Goal: Transaction & Acquisition: Download file/media

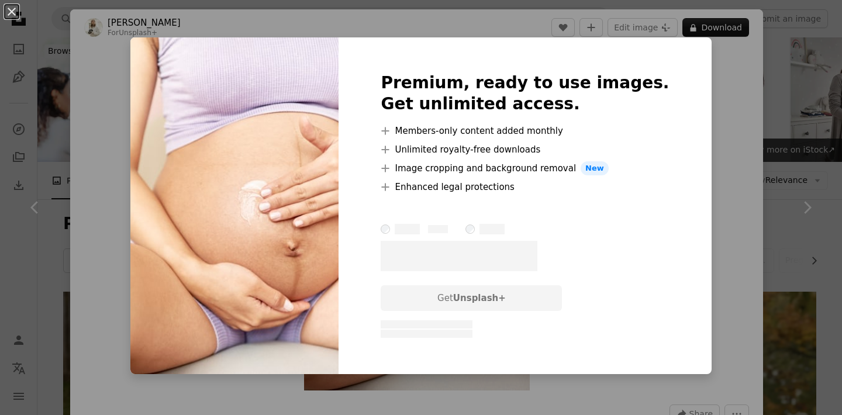
scroll to position [1652, 0]
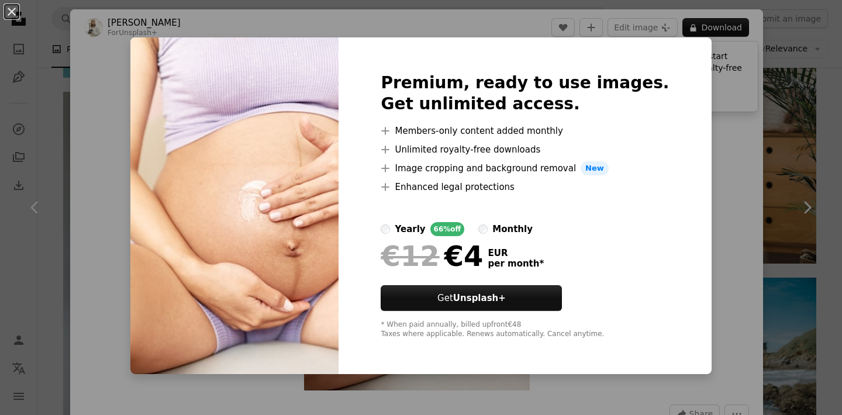
click at [688, 115] on div "An X shape Premium, ready to use images. Get unlimited access. A plus sign Memb…" at bounding box center [421, 207] width 842 height 415
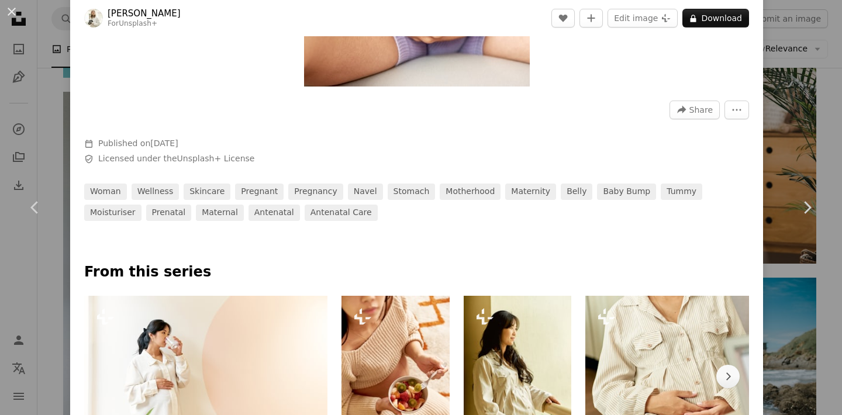
scroll to position [568, 0]
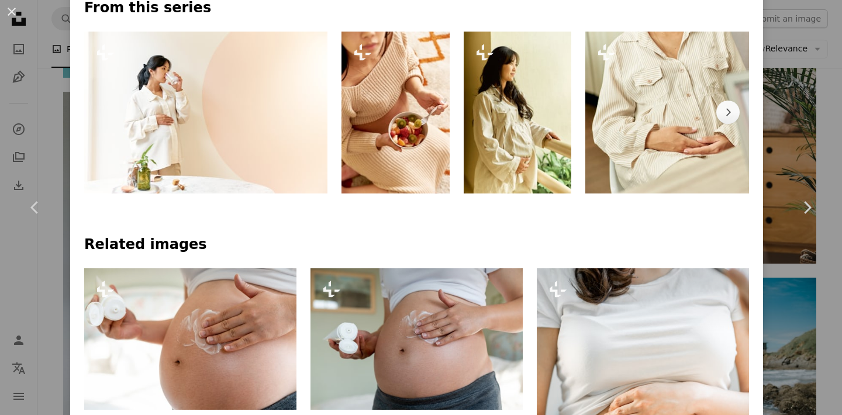
click at [824, 122] on div "An X shape Chevron left Chevron right [PERSON_NAME] For Unsplash+ A heart A plu…" at bounding box center [421, 207] width 842 height 415
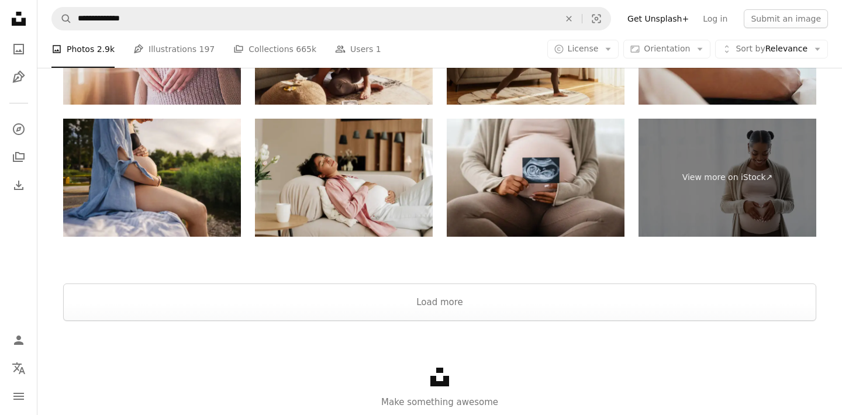
scroll to position [4579, 0]
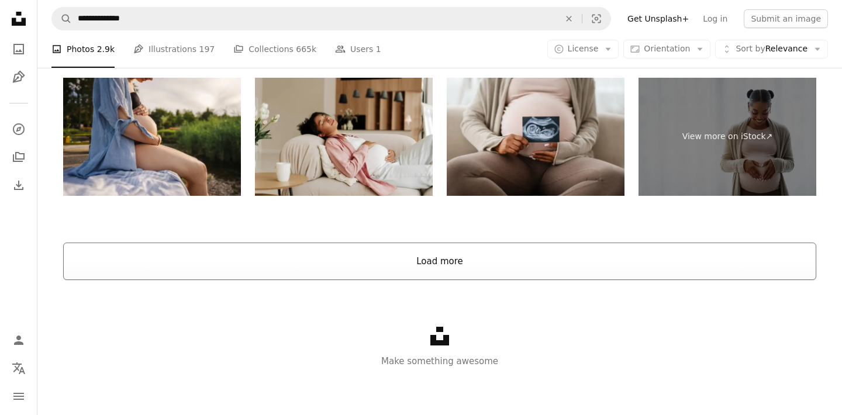
click at [501, 258] on button "Load more" at bounding box center [439, 261] width 753 height 37
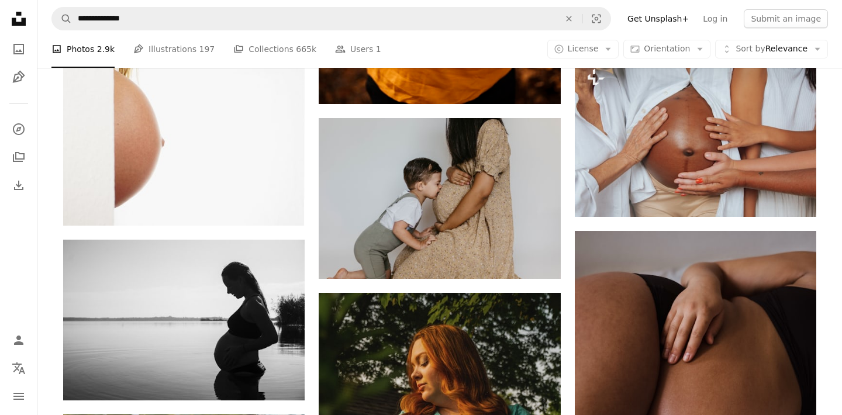
scroll to position [6056, 0]
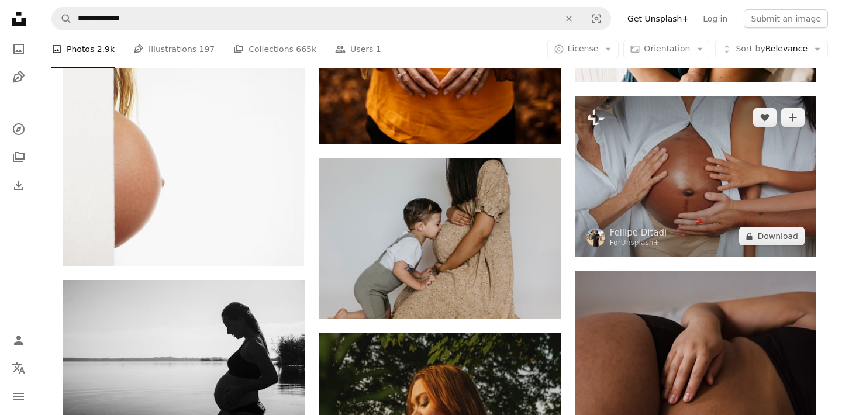
click at [679, 178] on img at bounding box center [694, 176] width 241 height 161
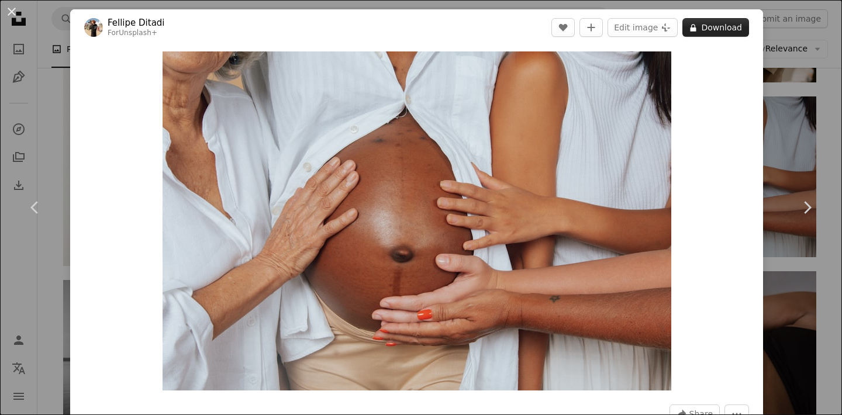
click at [742, 26] on button "A lock Download" at bounding box center [715, 27] width 67 height 19
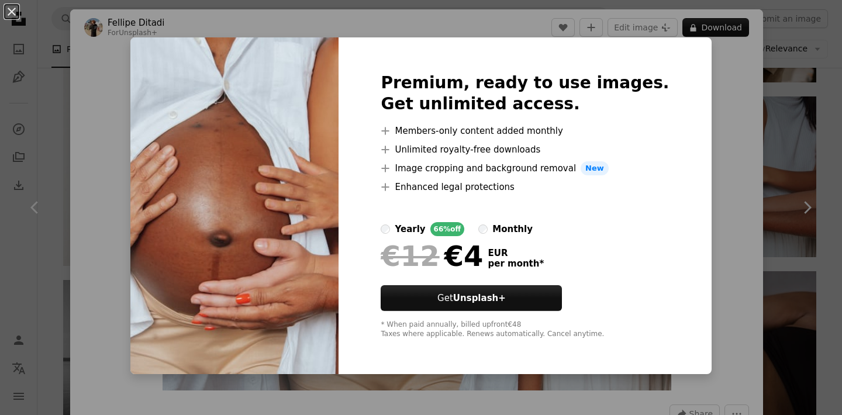
click at [710, 105] on div "An X shape Premium, ready to use images. Get unlimited access. A plus sign Memb…" at bounding box center [421, 207] width 842 height 415
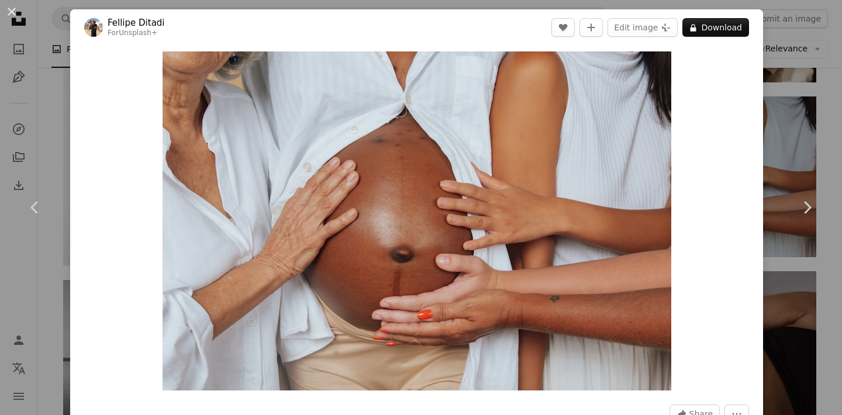
click at [781, 117] on div "An X shape Chevron left Chevron right [PERSON_NAME] For Unsplash+ A heart A plu…" at bounding box center [421, 207] width 842 height 415
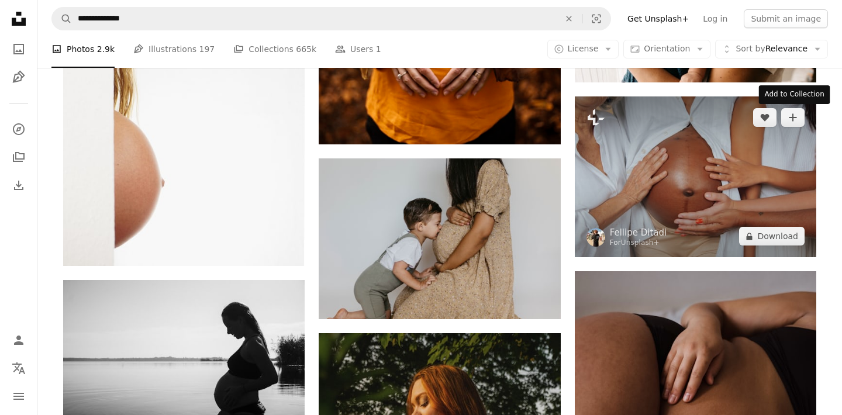
scroll to position [6275, 0]
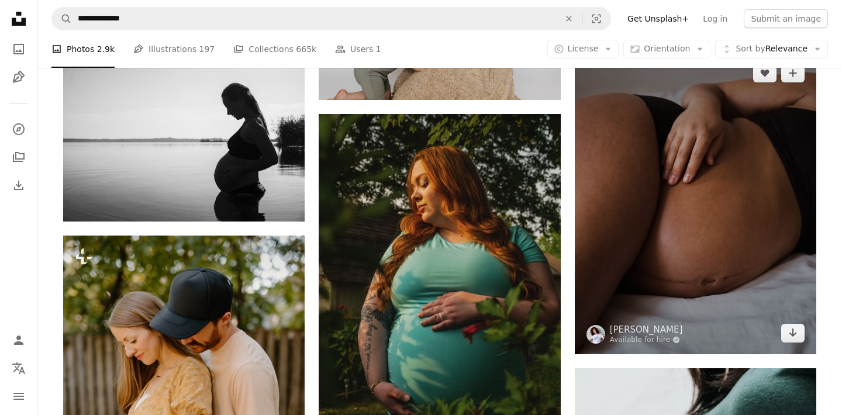
click at [655, 224] on img at bounding box center [694, 203] width 241 height 302
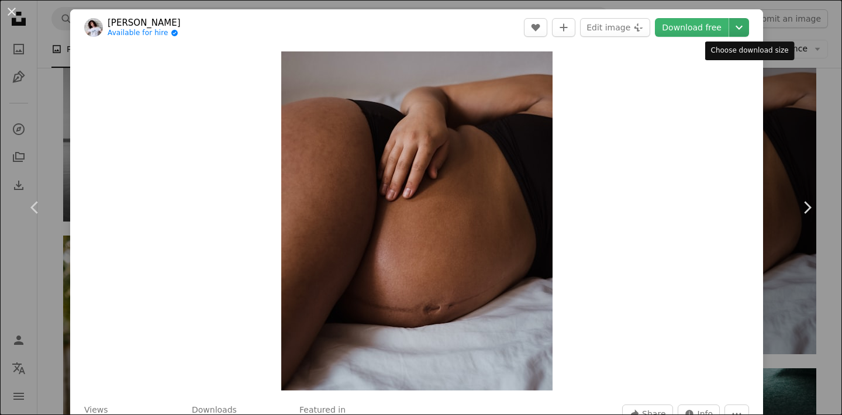
click at [748, 26] on icon "Chevron down" at bounding box center [738, 27] width 19 height 14
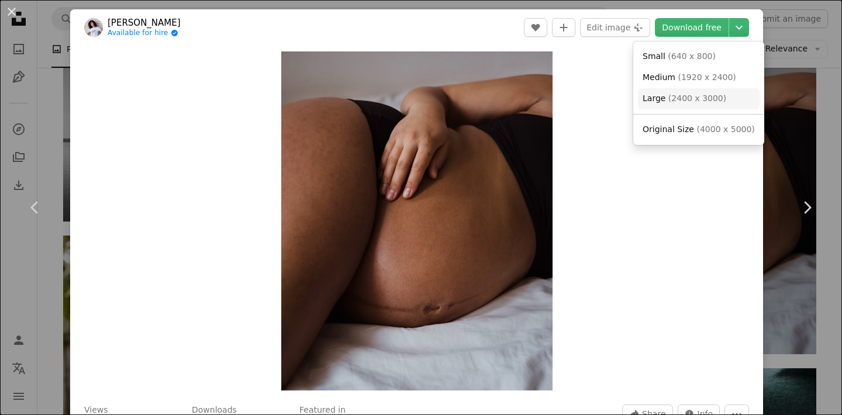
click at [691, 101] on span "( 2400 x 3000 )" at bounding box center [697, 98] width 58 height 9
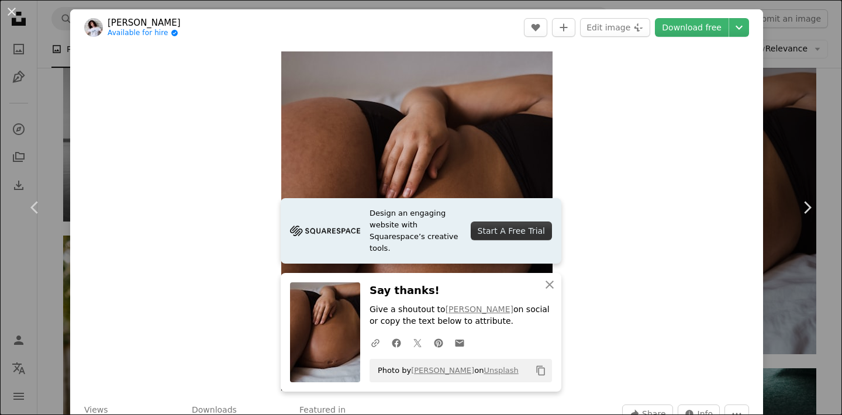
click at [787, 113] on div "An X shape Chevron left Chevron right Design an engaging website with Squarespa…" at bounding box center [421, 207] width 842 height 415
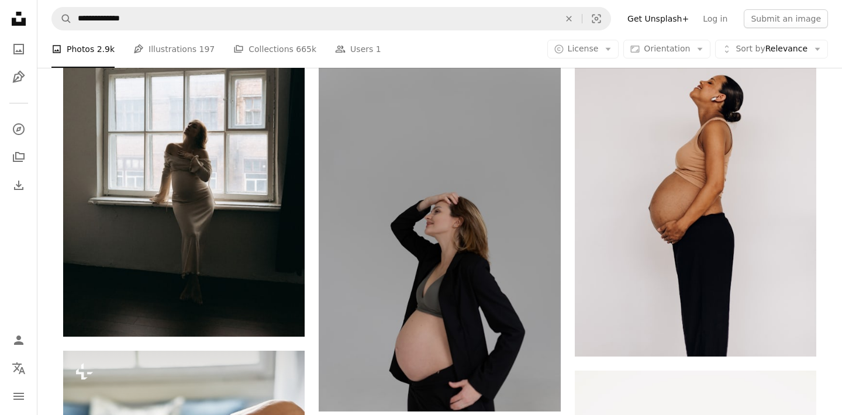
scroll to position [6762, 0]
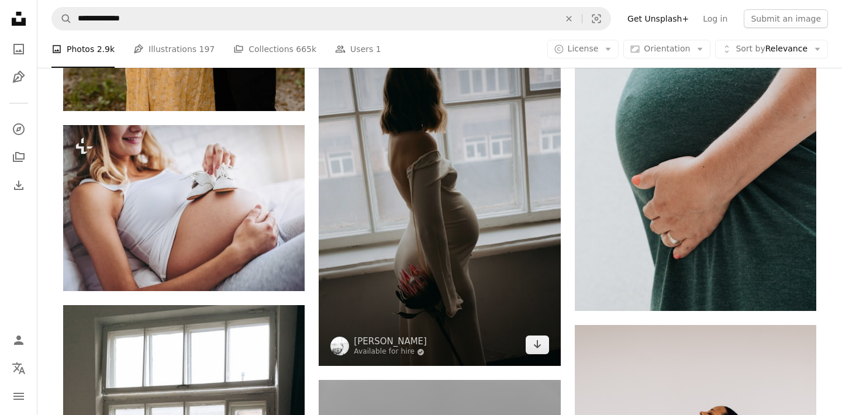
click at [441, 191] on img at bounding box center [439, 185] width 241 height 362
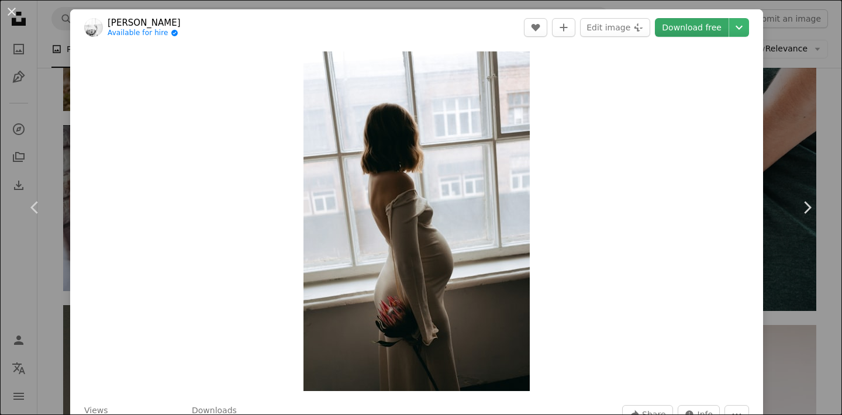
click at [704, 23] on link "Download free" at bounding box center [692, 27] width 74 height 19
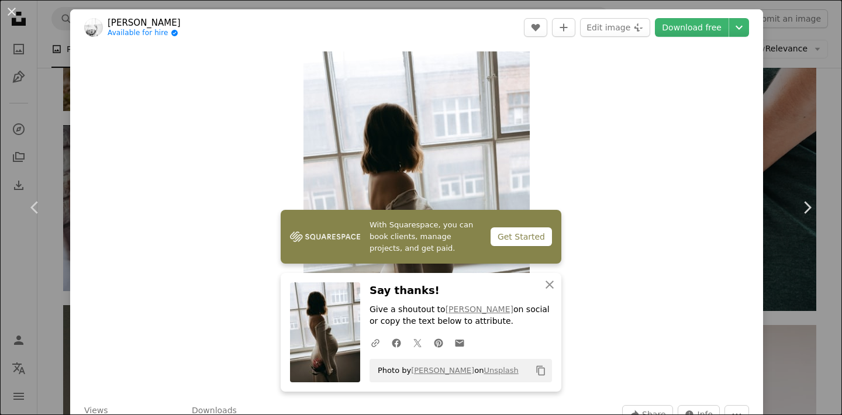
click at [797, 131] on div "An X shape Chevron left Chevron right With Squarespace, you can book clients, m…" at bounding box center [421, 207] width 842 height 415
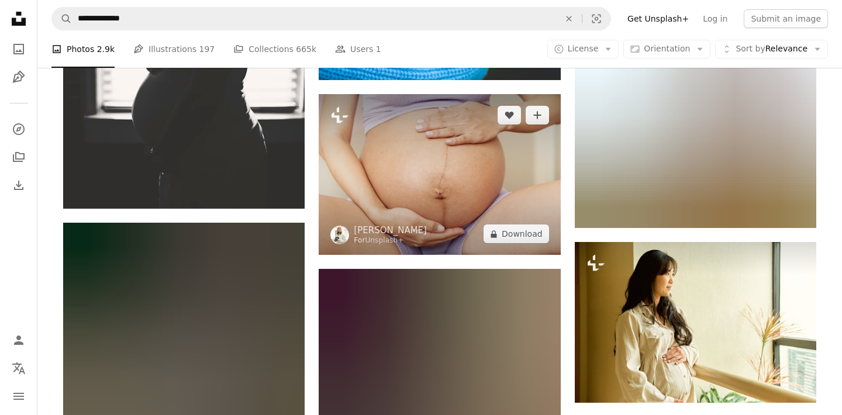
scroll to position [8347, 0]
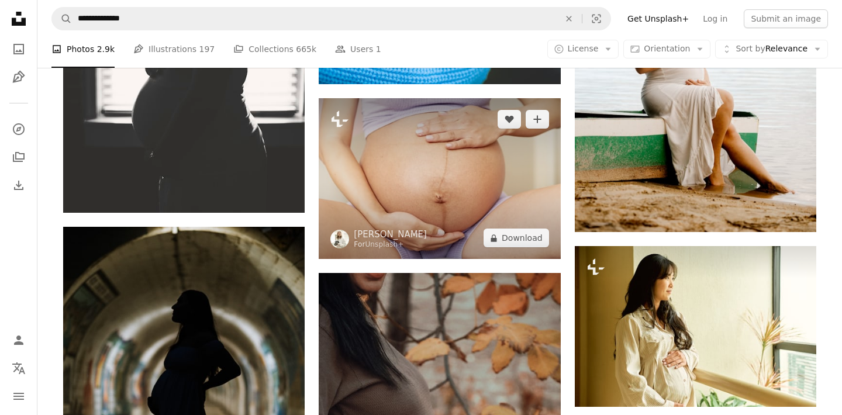
click at [491, 154] on img at bounding box center [439, 178] width 241 height 161
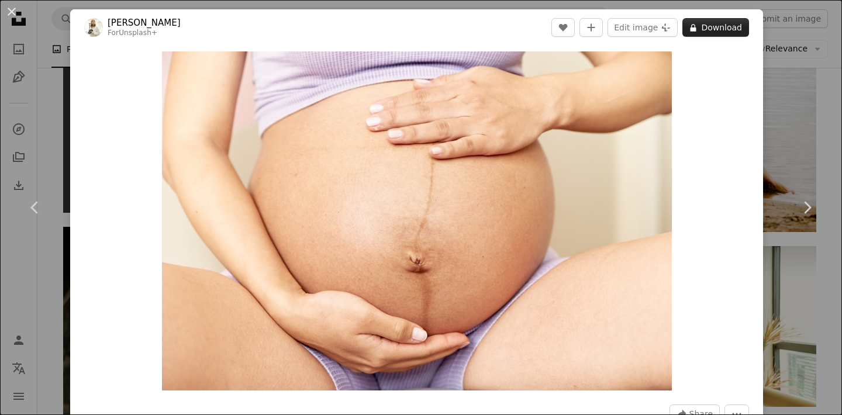
click at [739, 32] on button "A lock Download" at bounding box center [715, 27] width 67 height 19
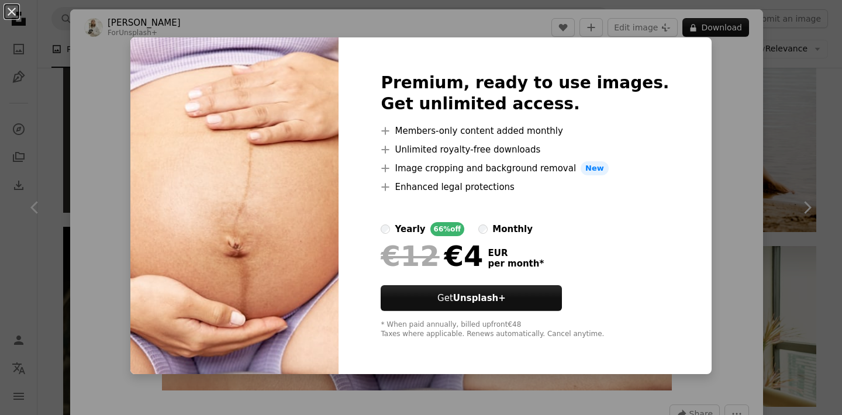
click at [802, 76] on div "An X shape Premium, ready to use images. Get unlimited access. A plus sign Memb…" at bounding box center [421, 207] width 842 height 415
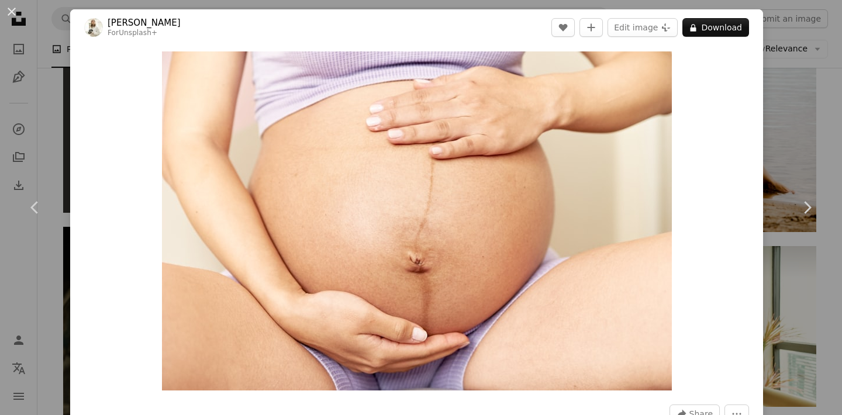
click at [821, 96] on div "An X shape Chevron left Chevron right [PERSON_NAME] For Unsplash+ A heart A plu…" at bounding box center [421, 207] width 842 height 415
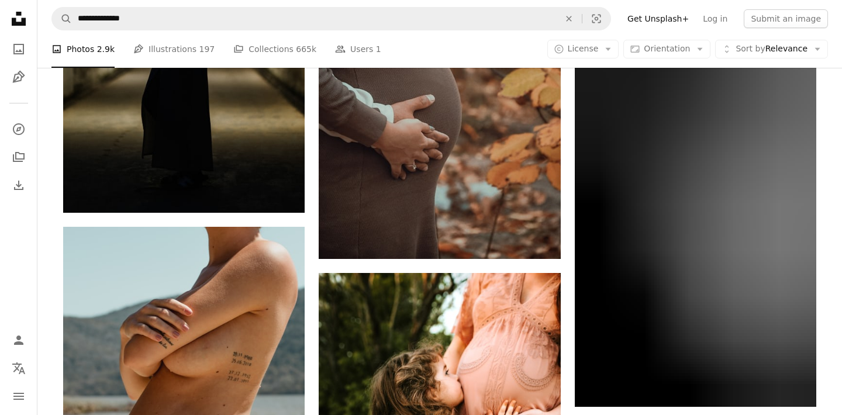
scroll to position [8922, 0]
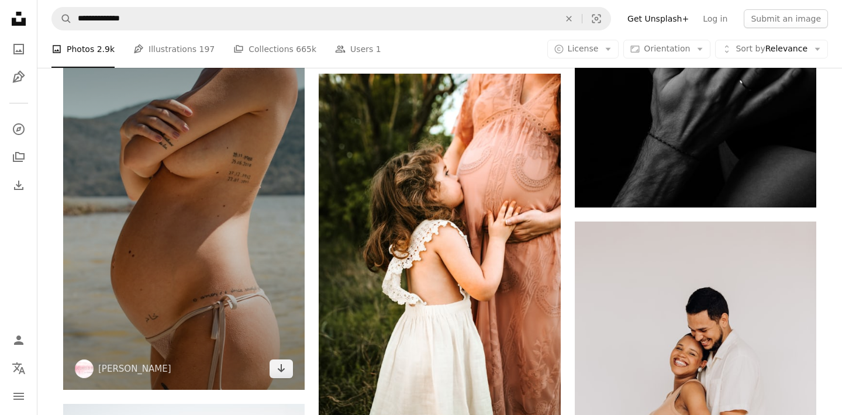
click at [179, 268] on img at bounding box center [183, 208] width 241 height 362
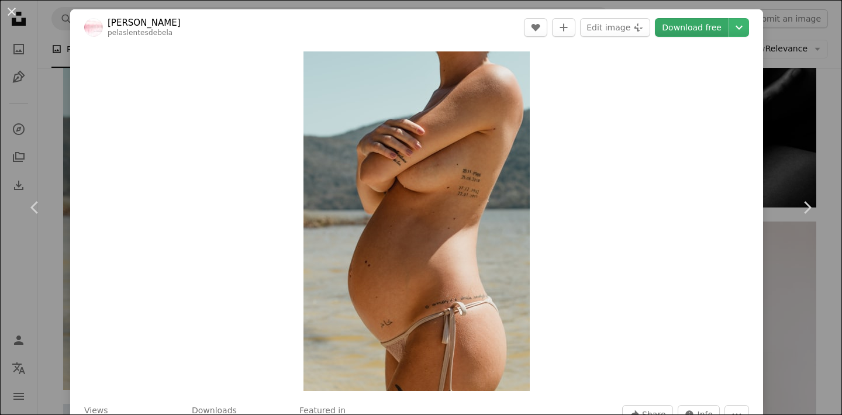
click at [702, 31] on link "Download free" at bounding box center [692, 27] width 74 height 19
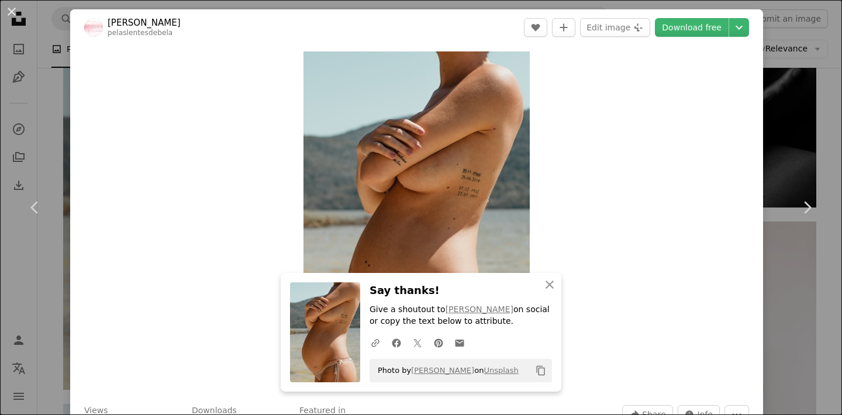
click at [815, 134] on div "An X shape Chevron left Chevron right An X shape Close Say thanks! Give a shout…" at bounding box center [421, 207] width 842 height 415
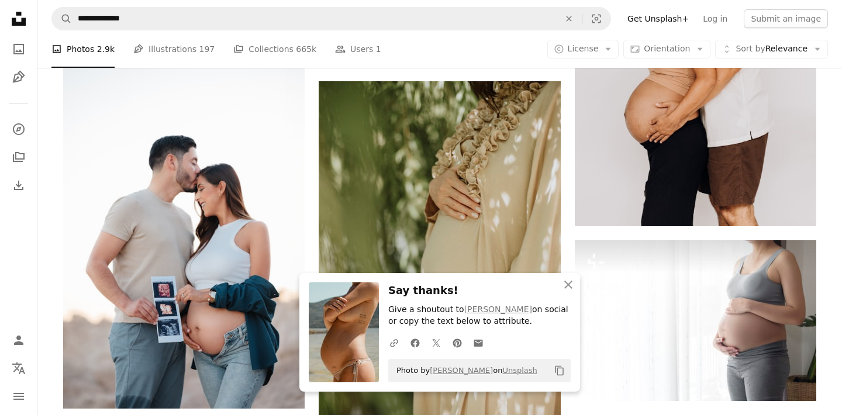
scroll to position [9335, 0]
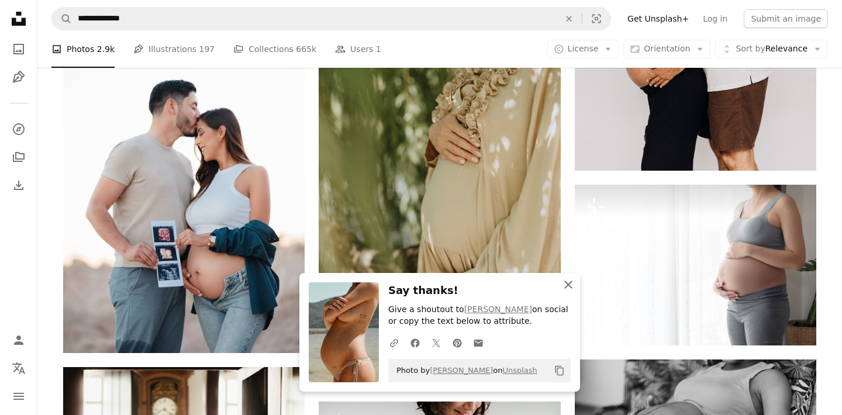
click at [570, 286] on icon "button" at bounding box center [568, 285] width 8 height 8
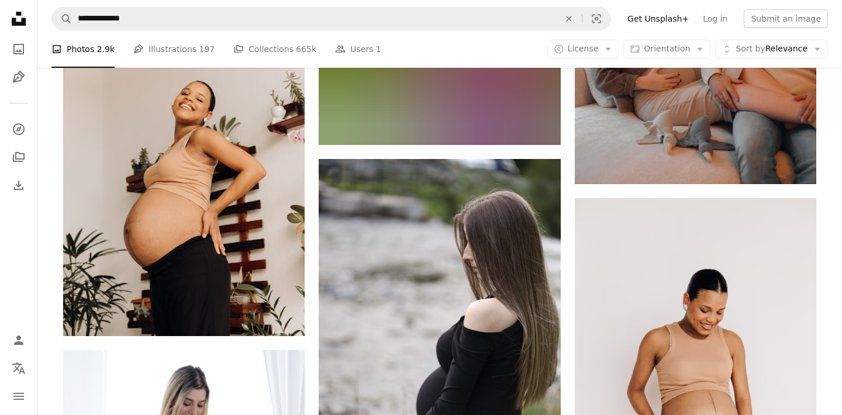
scroll to position [12684, 0]
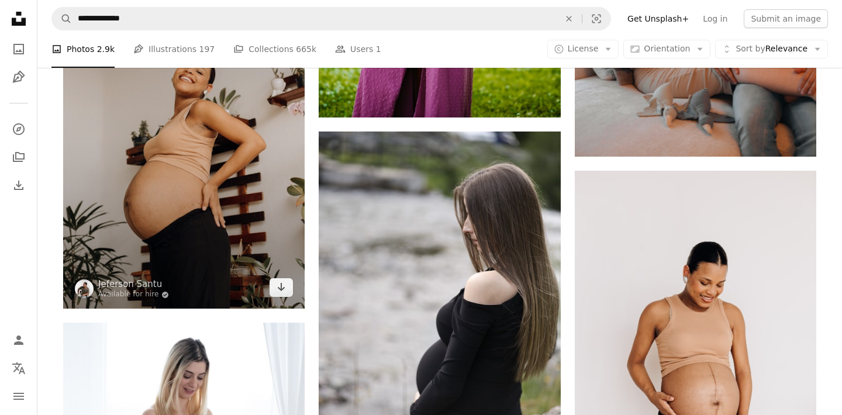
click at [224, 215] on img at bounding box center [183, 127] width 241 height 362
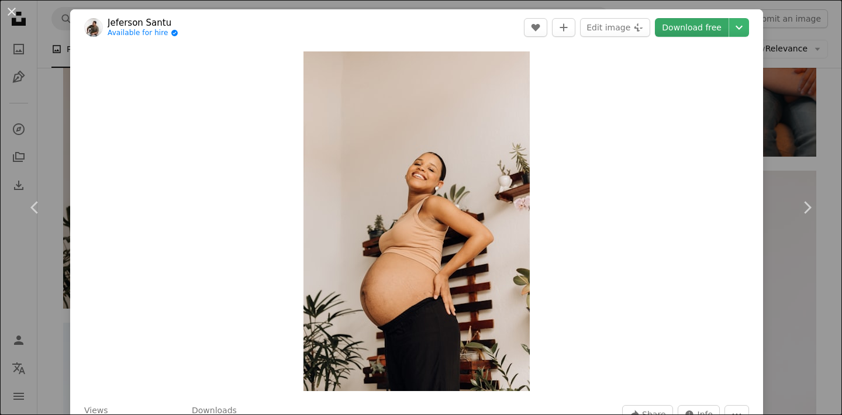
click at [698, 28] on link "Download free" at bounding box center [692, 27] width 74 height 19
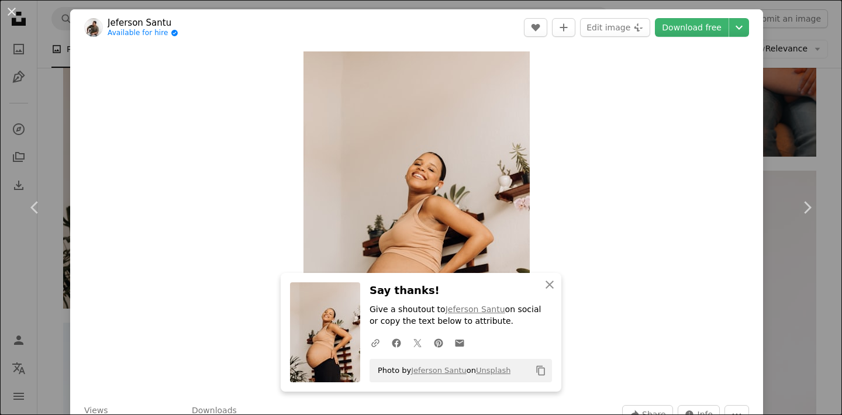
click at [797, 139] on div "An X shape Chevron left Chevron right An X shape Close Say thanks! Give a shout…" at bounding box center [421, 207] width 842 height 415
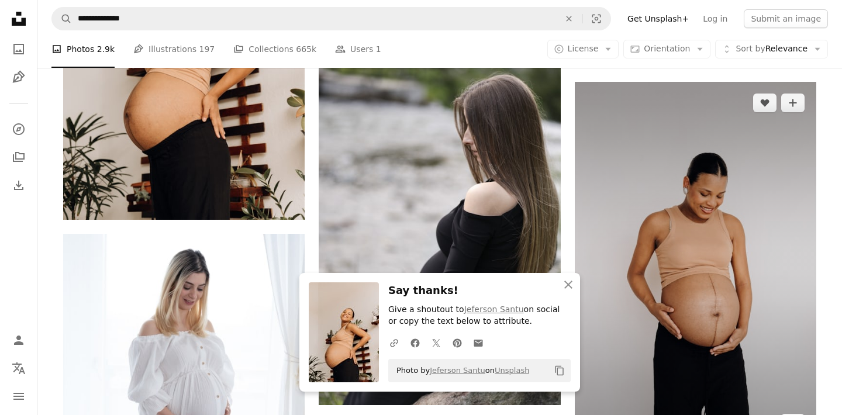
scroll to position [12859, 0]
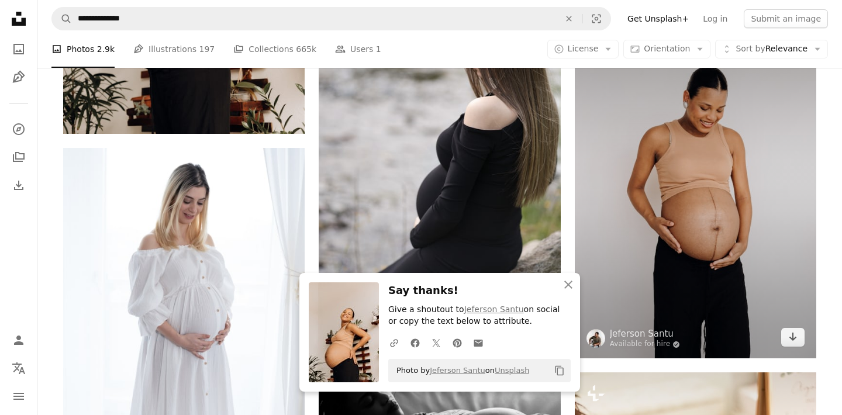
click at [715, 180] on img at bounding box center [694, 177] width 241 height 362
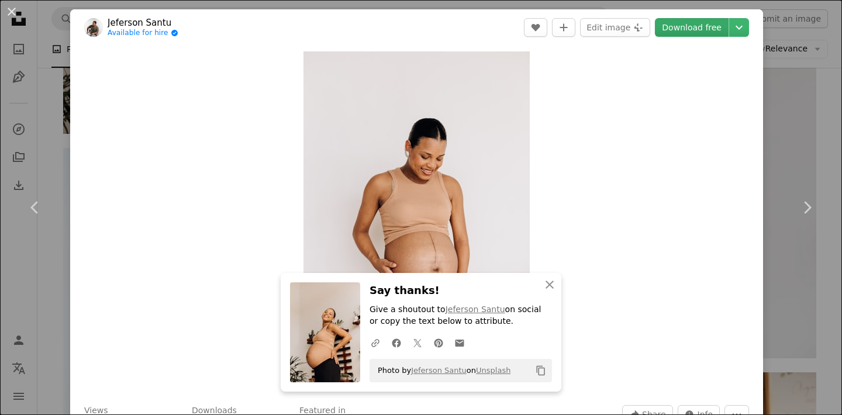
click at [698, 31] on link "Download free" at bounding box center [692, 27] width 74 height 19
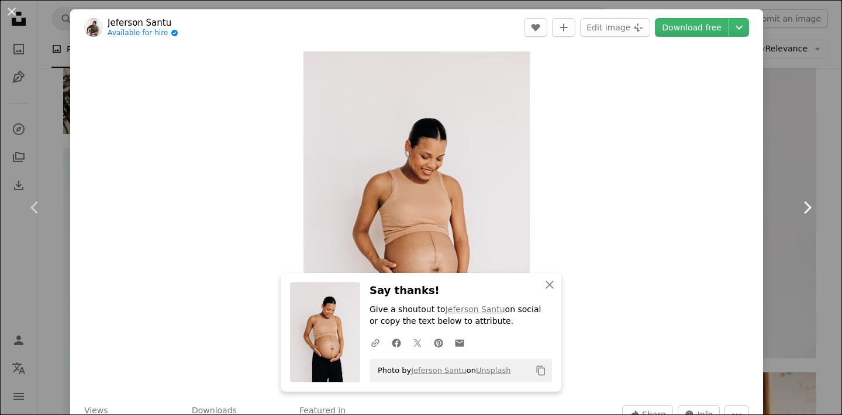
click at [780, 154] on link "Chevron right" at bounding box center [806, 207] width 70 height 112
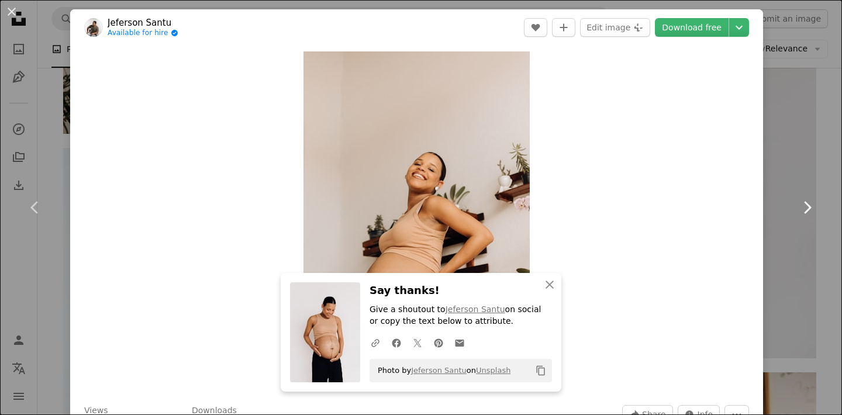
click at [792, 153] on link "Chevron right" at bounding box center [806, 207] width 70 height 112
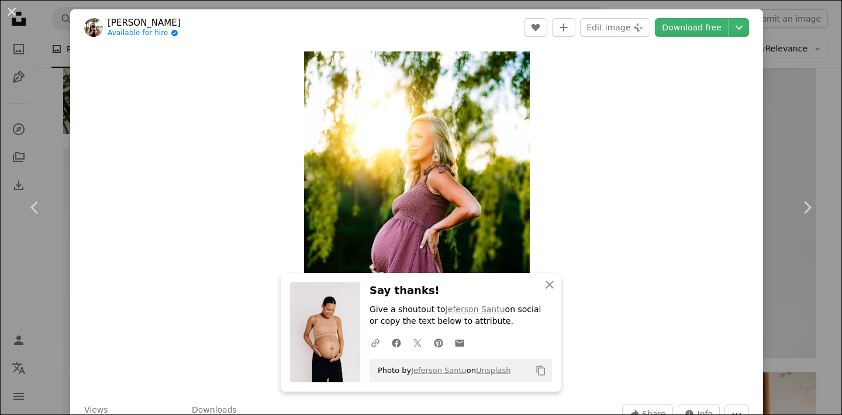
click at [825, 95] on div "An X shape Chevron left Chevron right An X shape Close Say thanks! Give a shout…" at bounding box center [421, 207] width 842 height 415
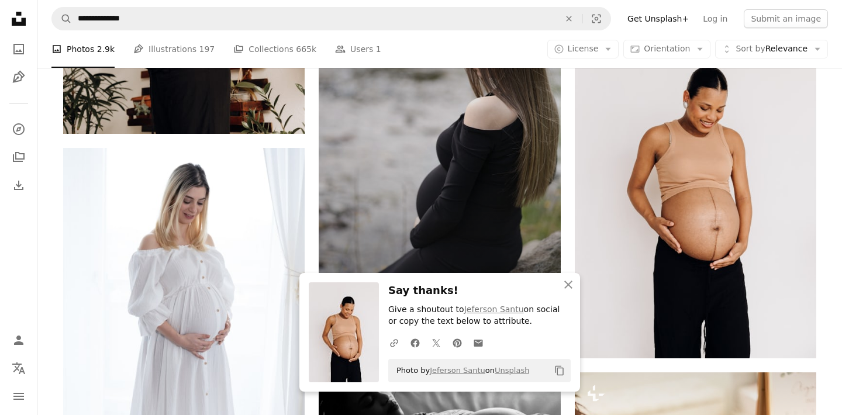
scroll to position [13314, 0]
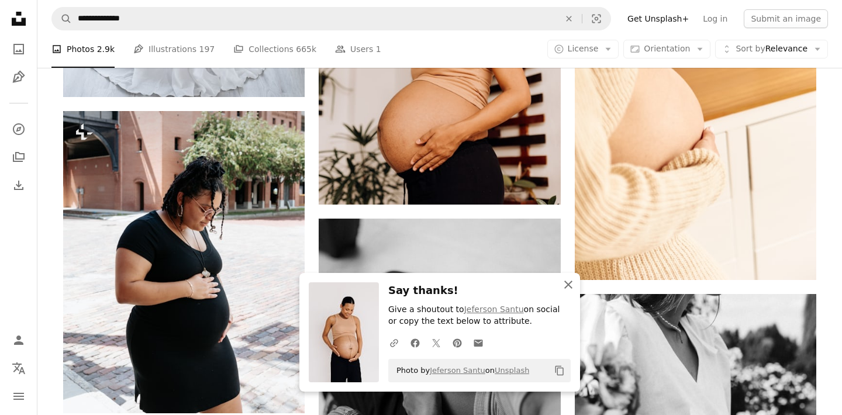
click at [566, 288] on icon "An X shape" at bounding box center [568, 285] width 14 height 14
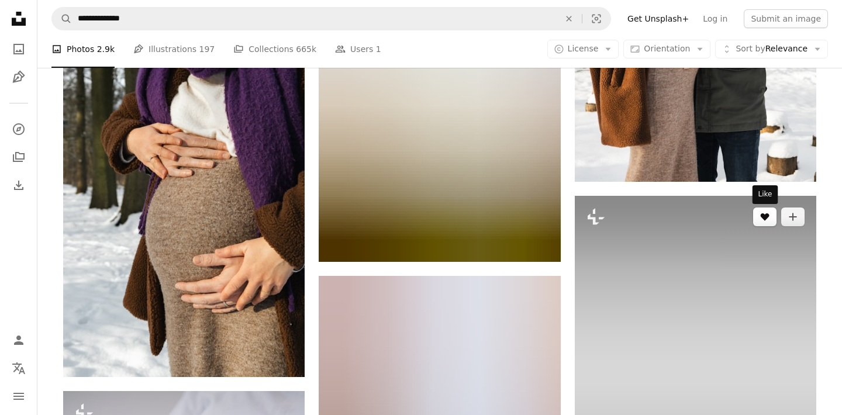
scroll to position [18665, 0]
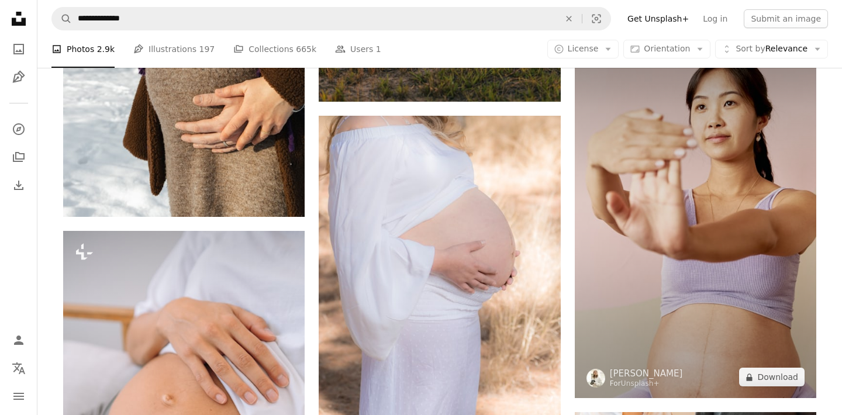
click at [760, 221] on img at bounding box center [694, 217] width 241 height 363
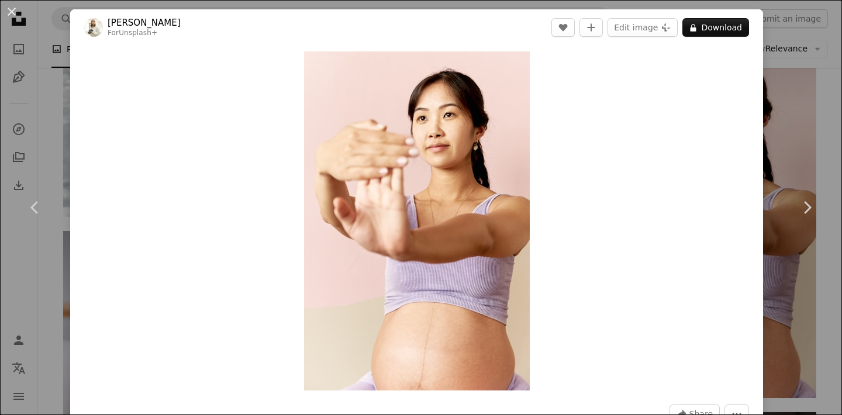
click at [804, 131] on div "An X shape Chevron left Chevron right [PERSON_NAME] For Unsplash+ A heart A plu…" at bounding box center [421, 207] width 842 height 415
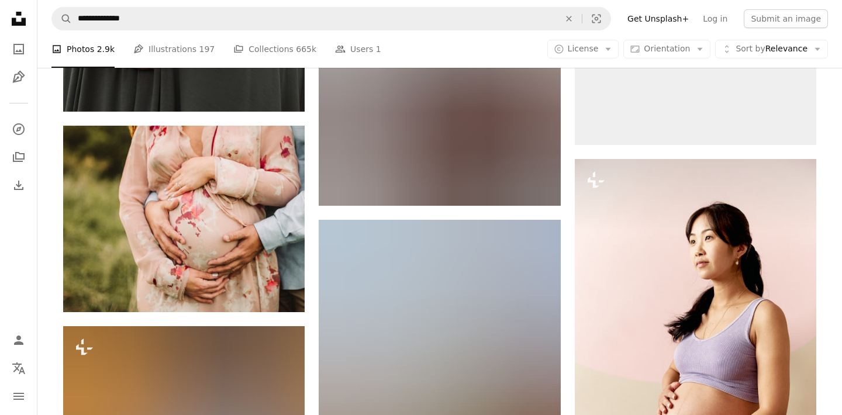
scroll to position [19882, 0]
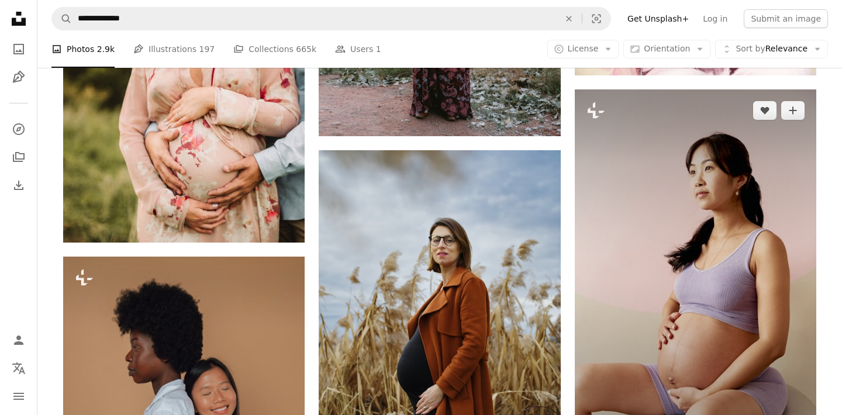
click at [686, 187] on img at bounding box center [694, 270] width 241 height 363
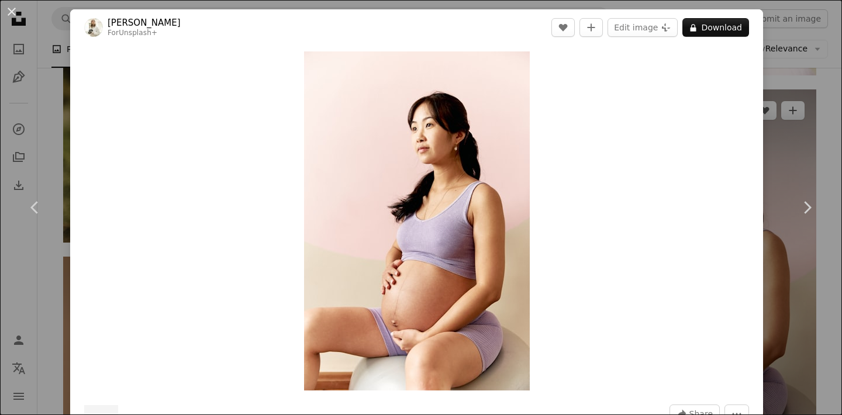
click at [790, 141] on div "An X shape Chevron left Chevron right [PERSON_NAME] For Unsplash+ A heart A plu…" at bounding box center [421, 207] width 842 height 415
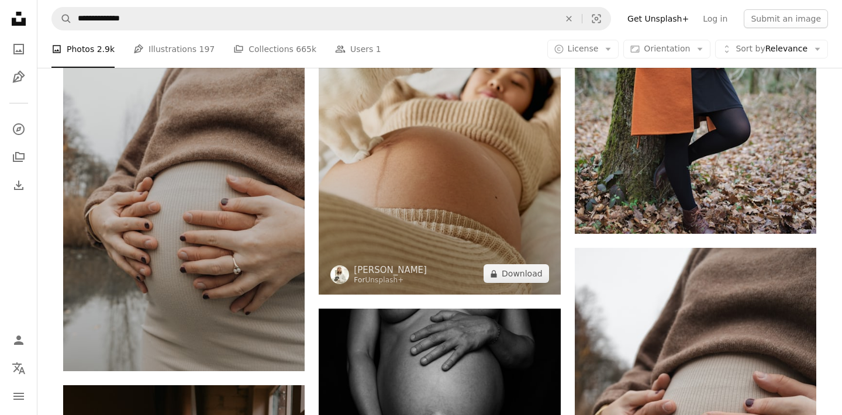
scroll to position [20425, 0]
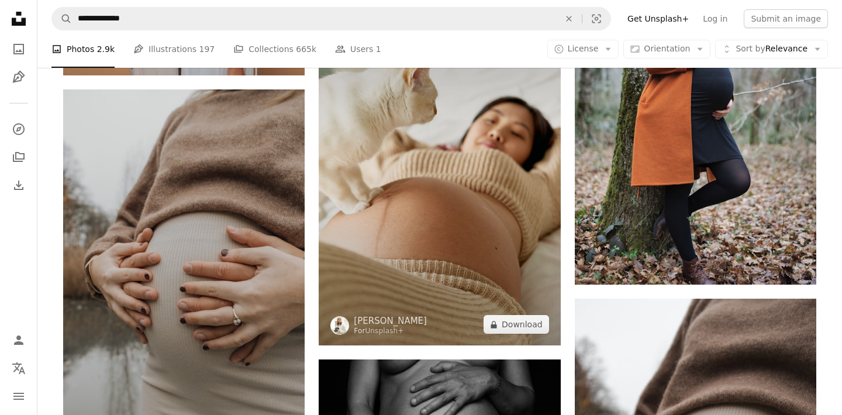
click at [491, 191] on img at bounding box center [439, 163] width 241 height 363
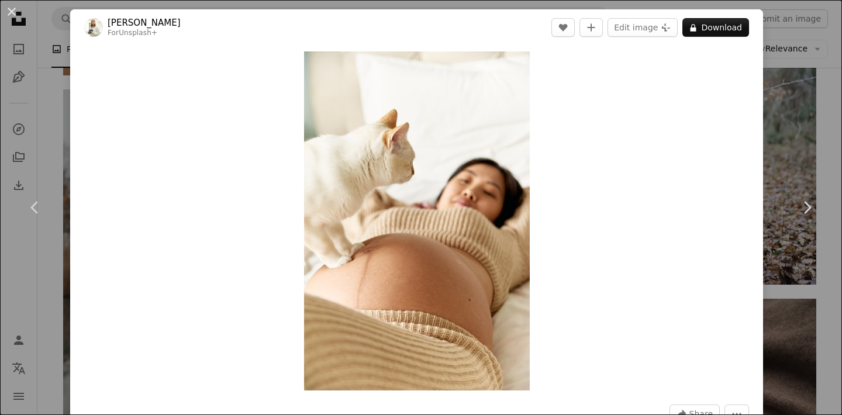
click at [807, 116] on div "An X shape Chevron left Chevron right [PERSON_NAME] For Unsplash+ A heart A plu…" at bounding box center [421, 207] width 842 height 415
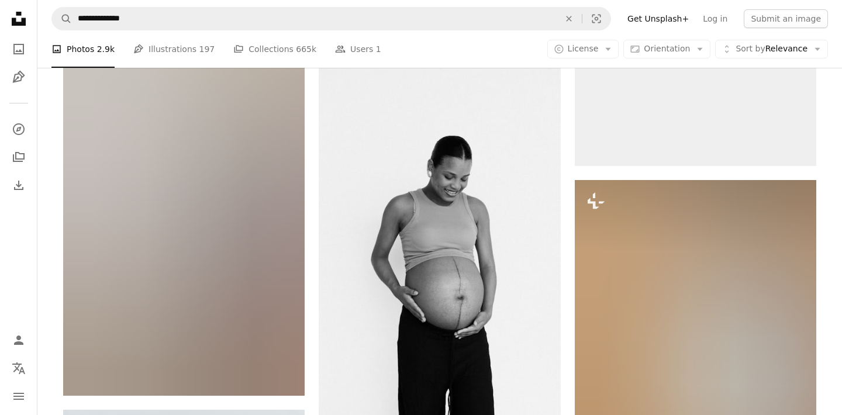
scroll to position [21652, 0]
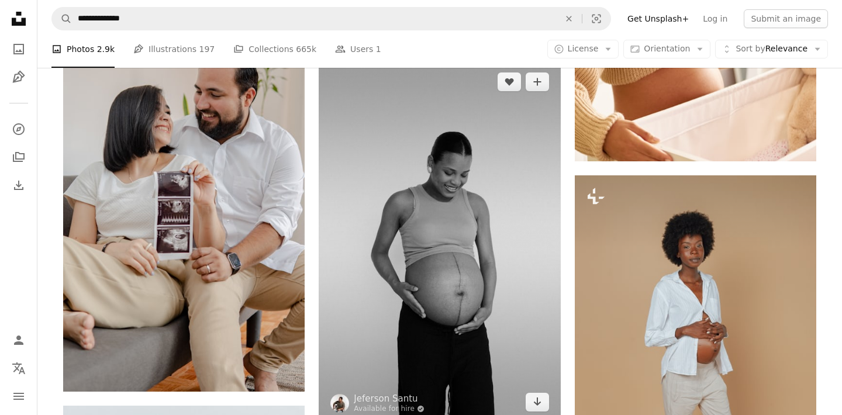
click at [522, 227] on img at bounding box center [439, 242] width 241 height 362
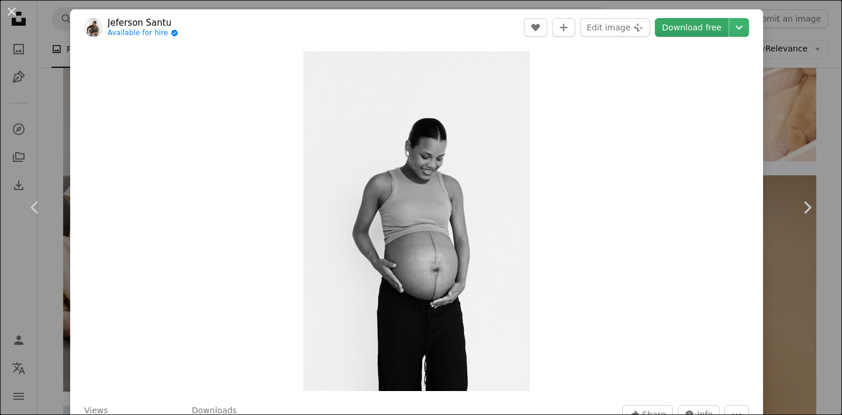
click at [693, 32] on link "Download free" at bounding box center [692, 27] width 74 height 19
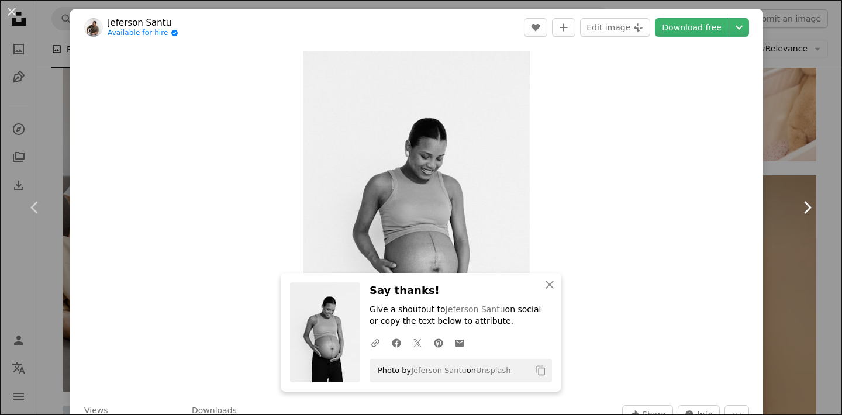
click at [806, 154] on link "Chevron right" at bounding box center [806, 207] width 70 height 112
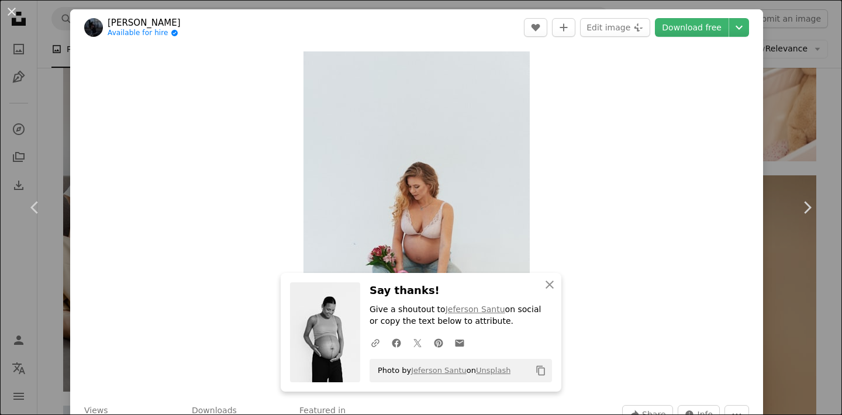
click at [791, 123] on div "An X shape Chevron left Chevron right An X shape Close Say thanks! Give a shout…" at bounding box center [421, 207] width 842 height 415
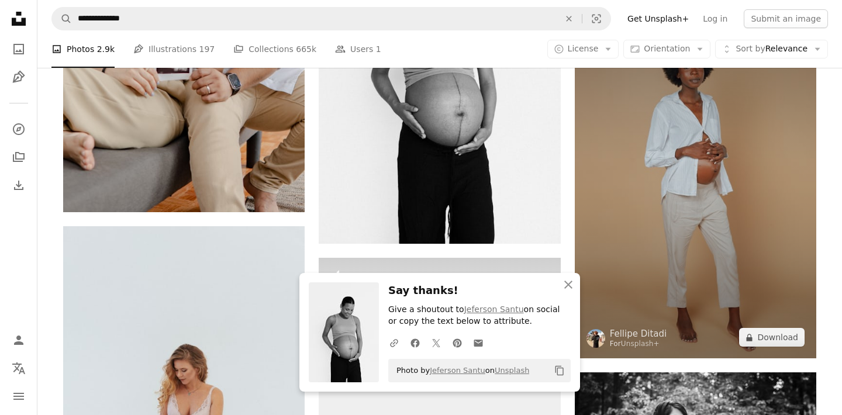
scroll to position [21965, 0]
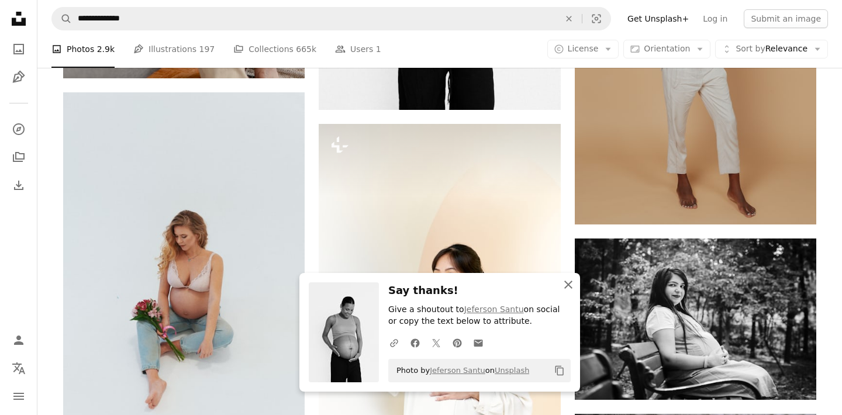
click at [569, 286] on icon "button" at bounding box center [568, 285] width 8 height 8
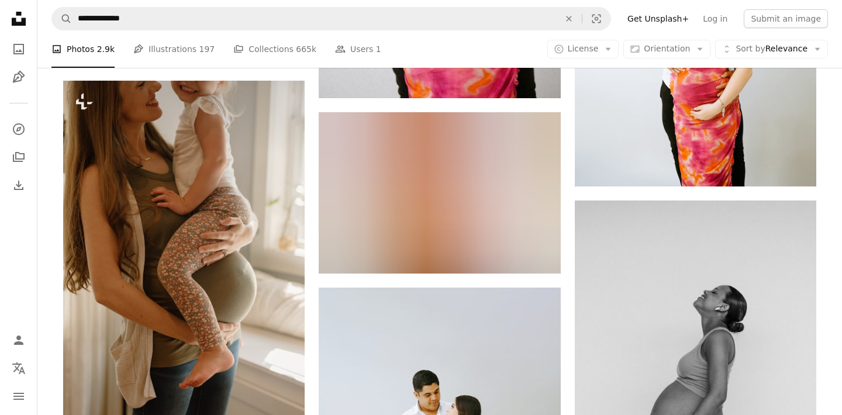
scroll to position [22748, 0]
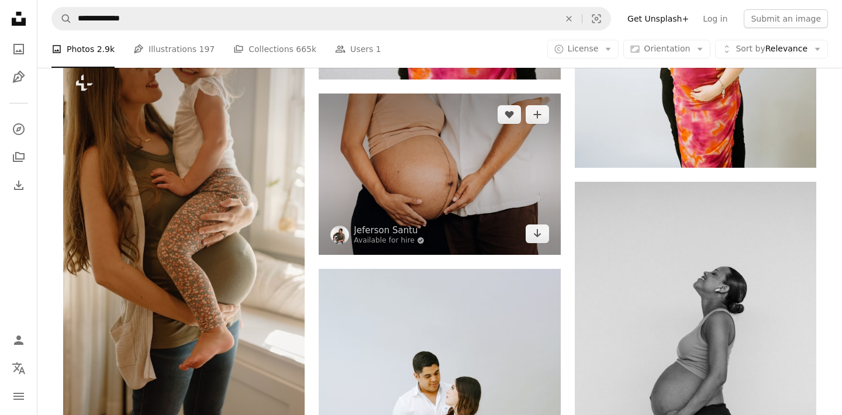
click at [499, 212] on img at bounding box center [439, 174] width 241 height 161
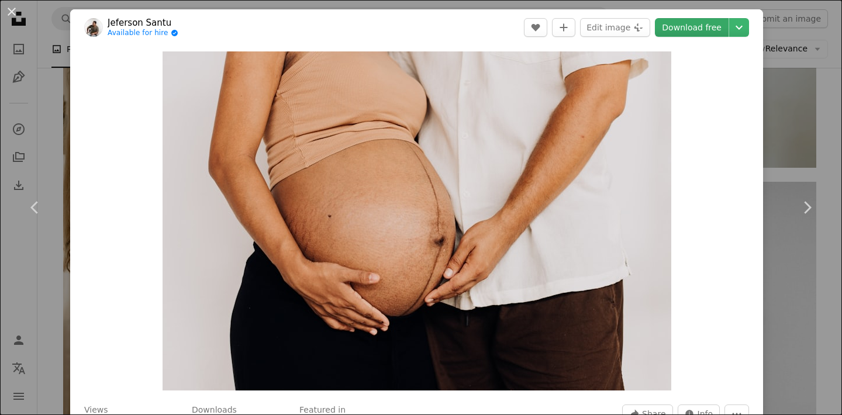
click at [699, 26] on link "Download free" at bounding box center [692, 27] width 74 height 19
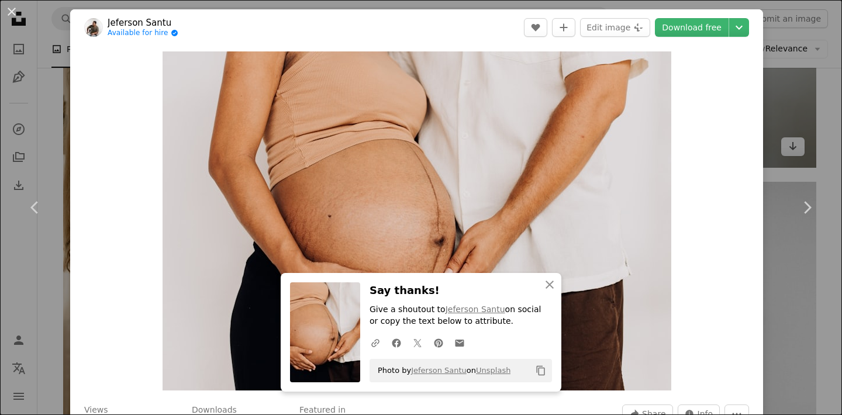
drag, startPoint x: 828, startPoint y: 129, endPoint x: 809, endPoint y: 129, distance: 18.7
click at [828, 129] on div "An X shape Chevron left Chevron right An X shape Close Say thanks! Give a shout…" at bounding box center [421, 207] width 842 height 415
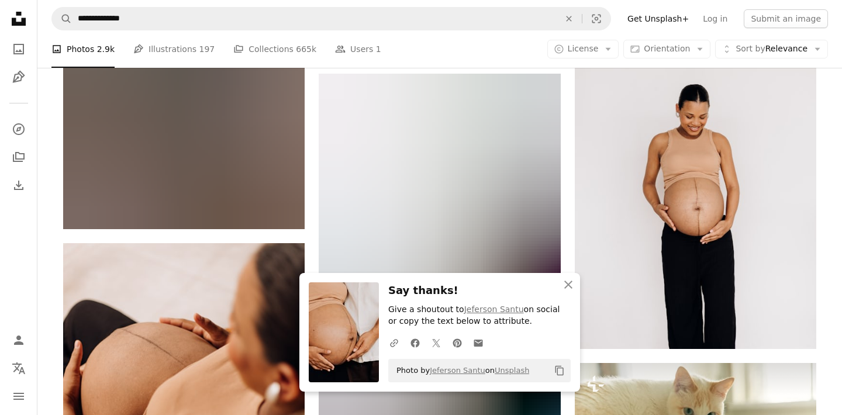
scroll to position [23338, 0]
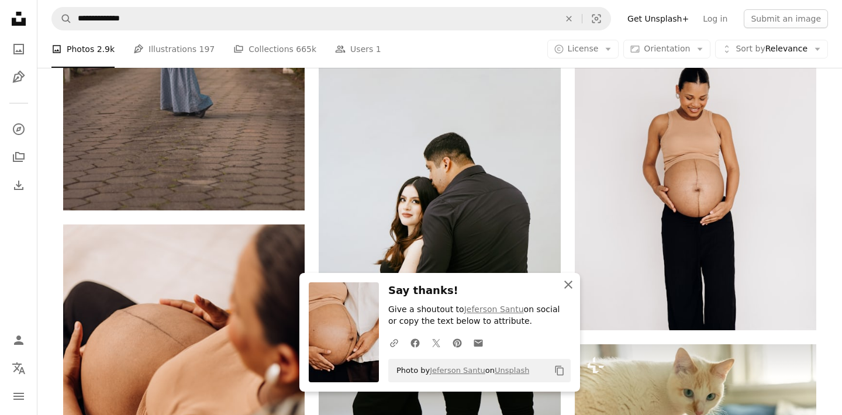
click at [572, 287] on icon "An X shape" at bounding box center [568, 285] width 14 height 14
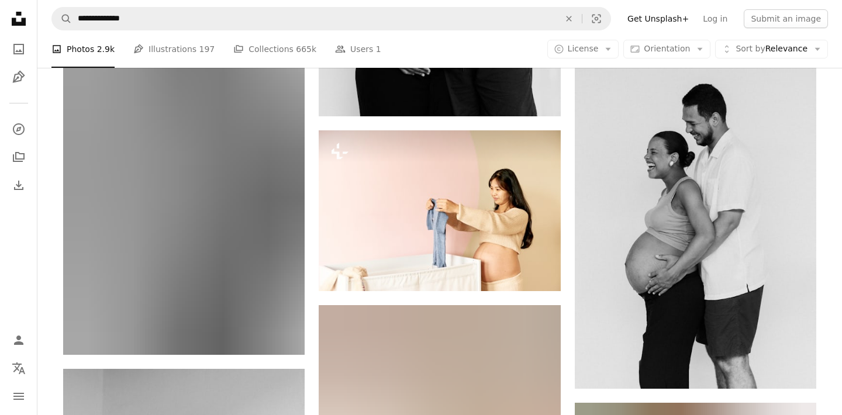
scroll to position [40096, 0]
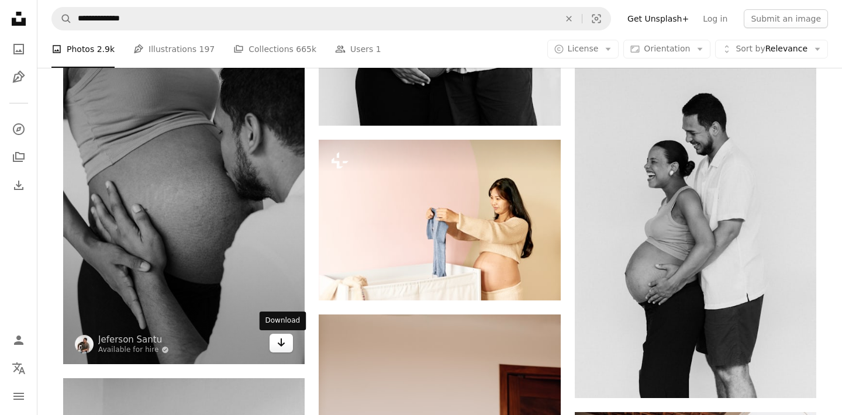
click at [276, 340] on icon "Arrow pointing down" at bounding box center [280, 342] width 9 height 14
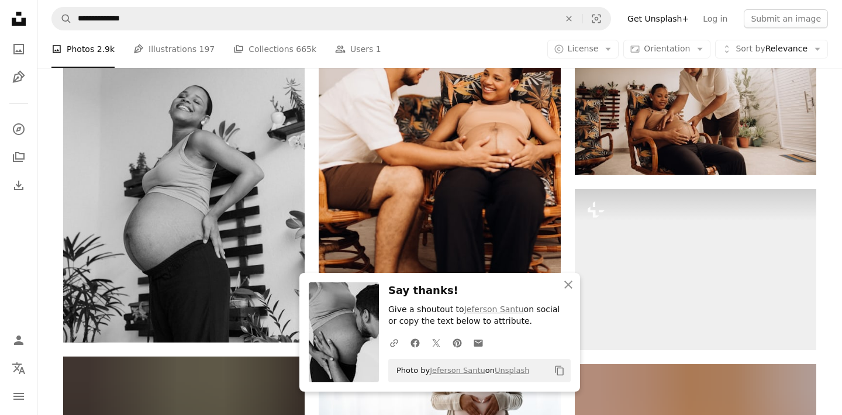
scroll to position [40688, 0]
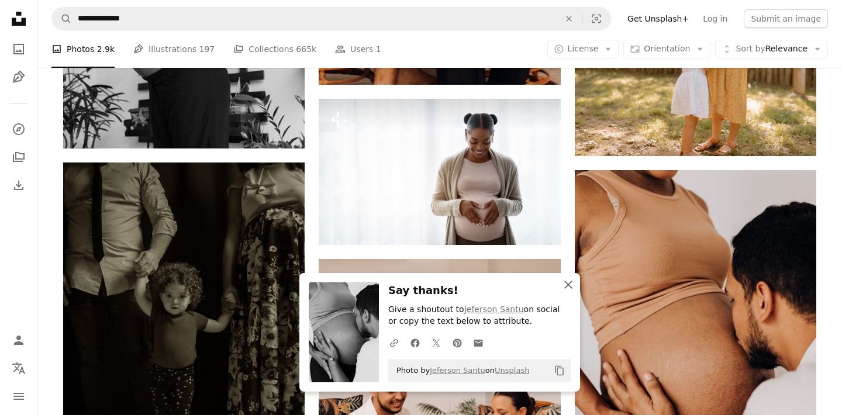
click at [569, 285] on icon "button" at bounding box center [568, 285] width 8 height 8
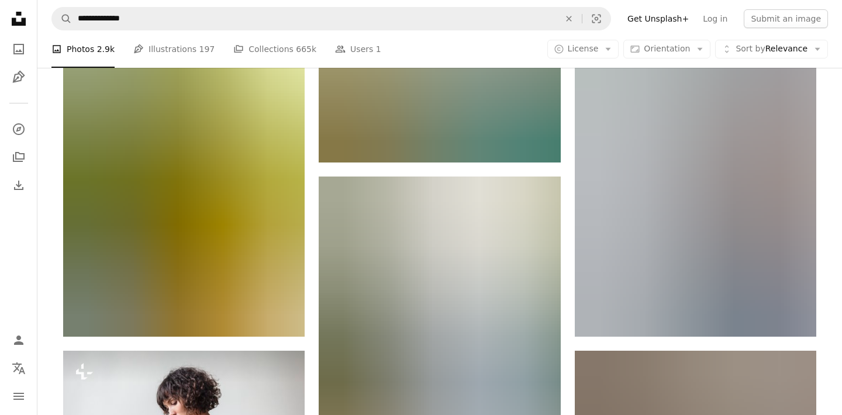
scroll to position [102405, 0]
